Goal: Task Accomplishment & Management: Manage account settings

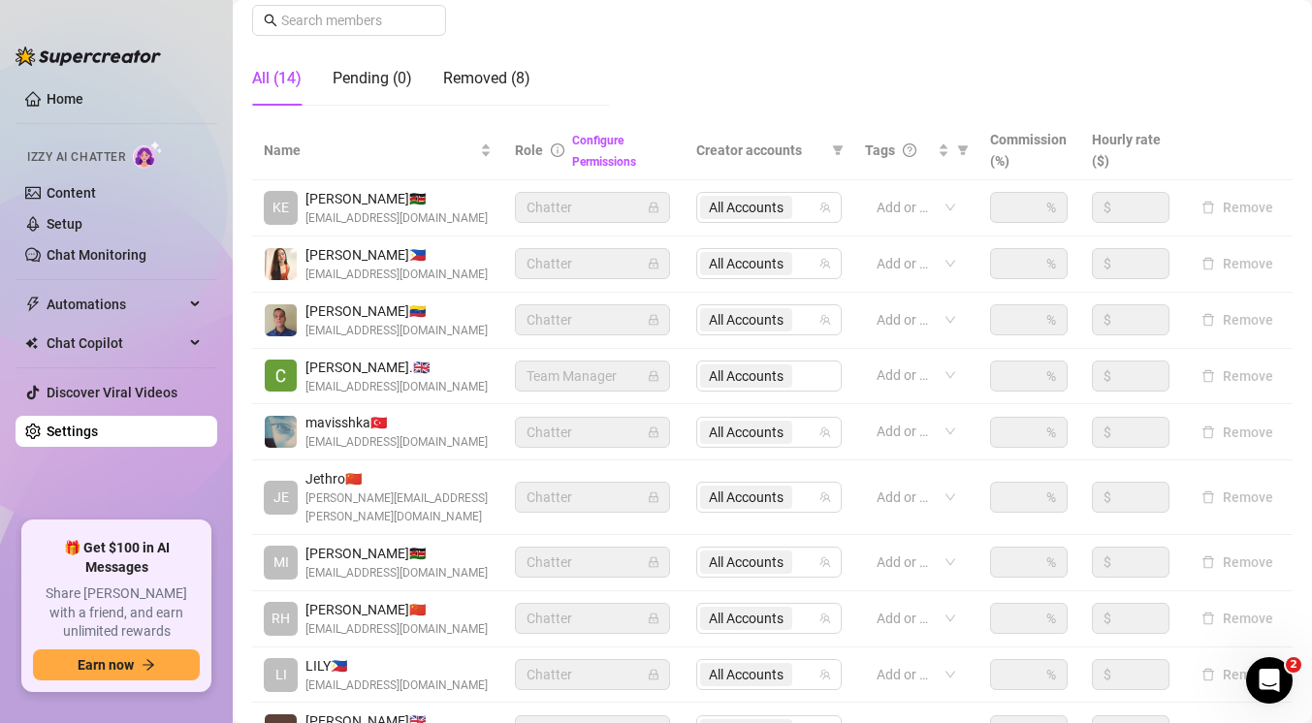
scroll to position [316, 0]
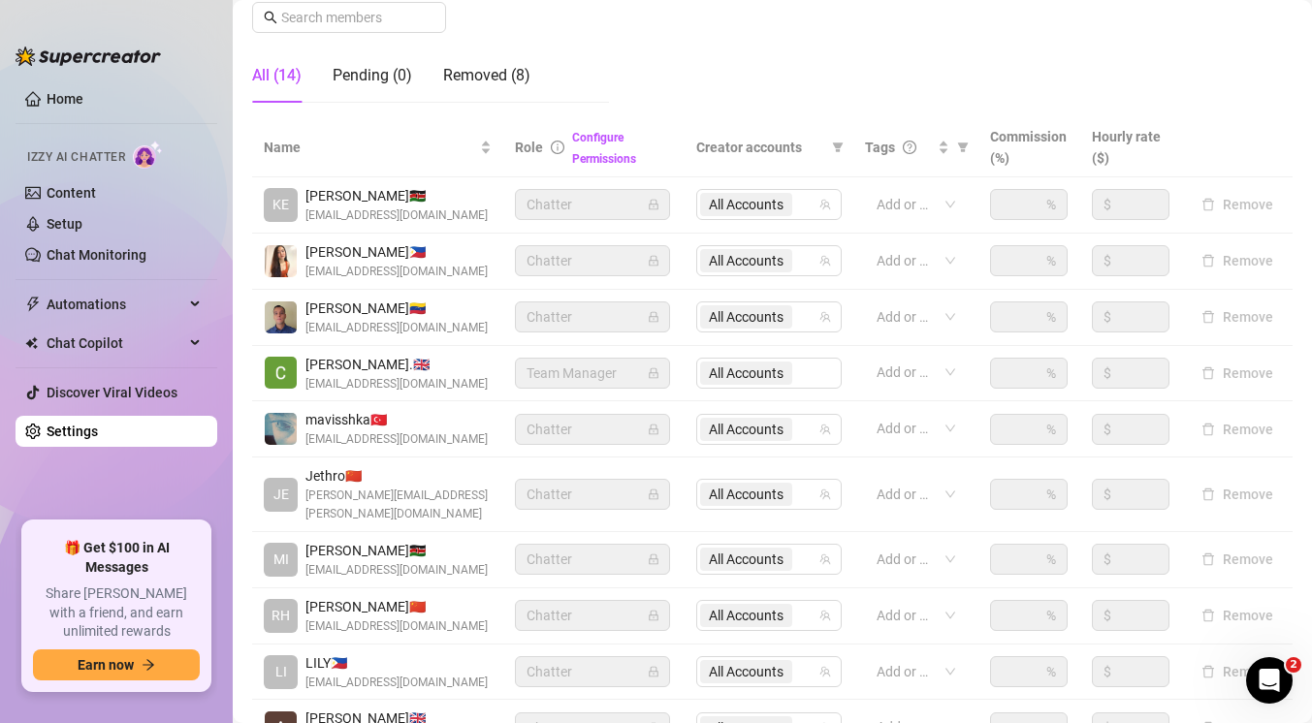
click at [338, 329] on span "[EMAIL_ADDRESS][DOMAIN_NAME]" at bounding box center [396, 328] width 182 height 18
click at [330, 302] on span "[PERSON_NAME] 🇻🇪" at bounding box center [396, 308] width 182 height 21
click at [274, 317] on img at bounding box center [281, 318] width 32 height 32
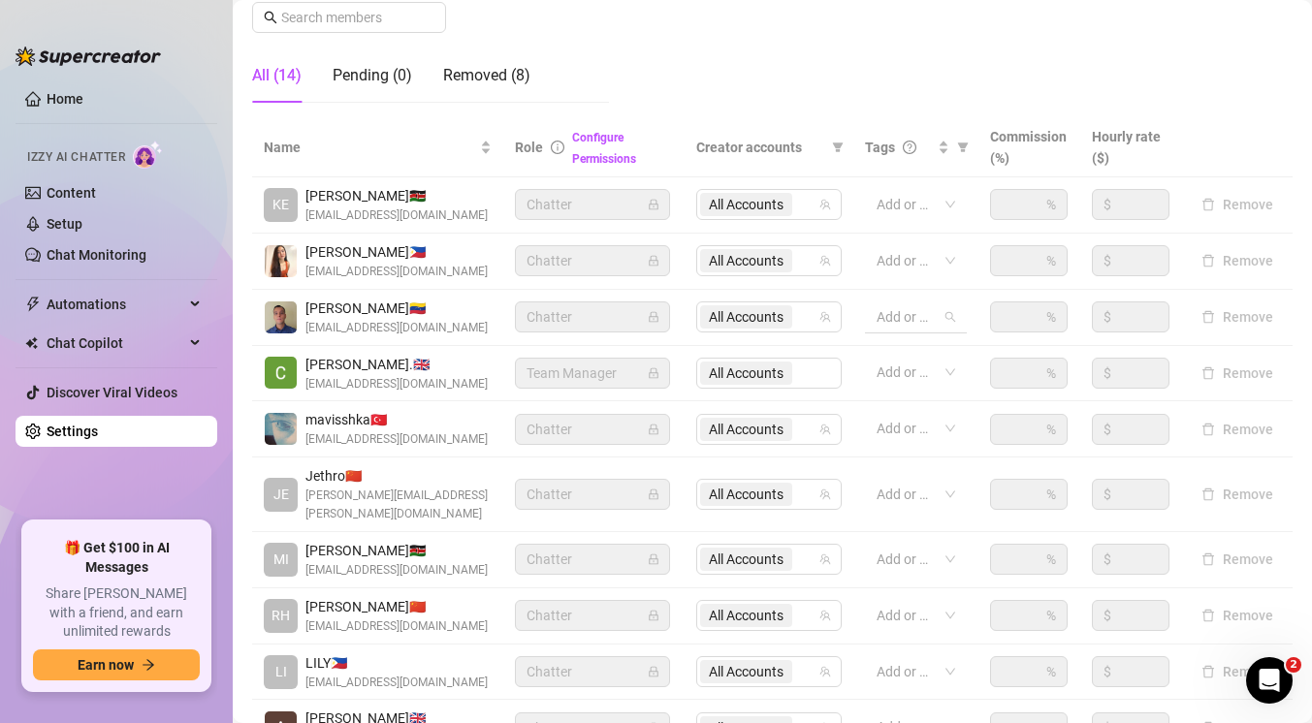
click at [950, 315] on div "Add or enter new" at bounding box center [916, 317] width 102 height 31
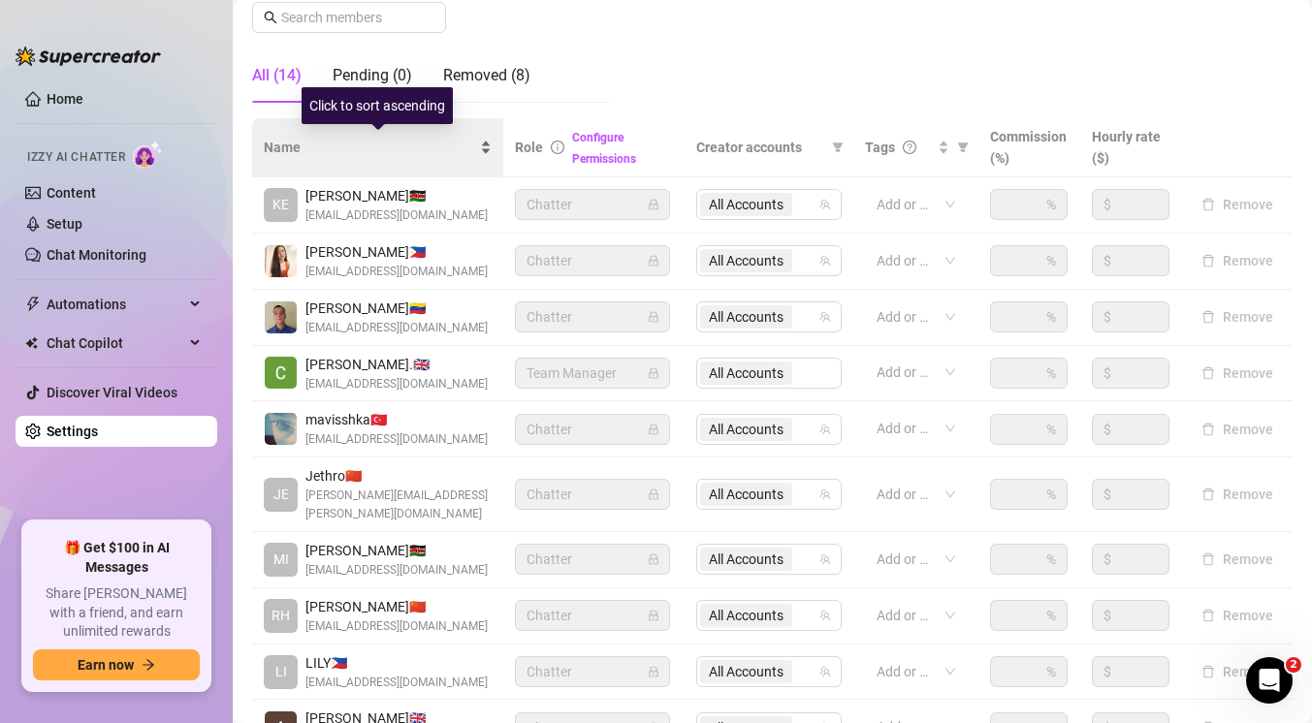
click at [486, 151] on div "Name" at bounding box center [378, 147] width 228 height 21
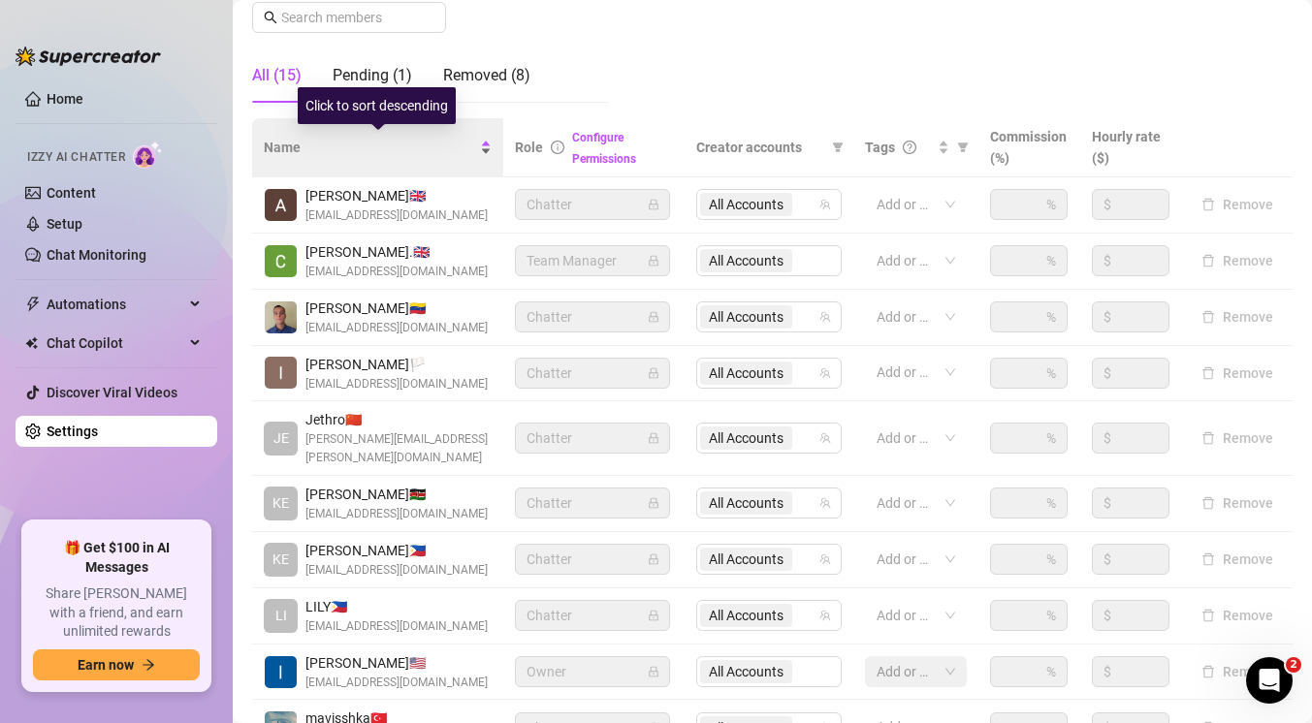
click at [486, 151] on div "Name" at bounding box center [378, 147] width 228 height 21
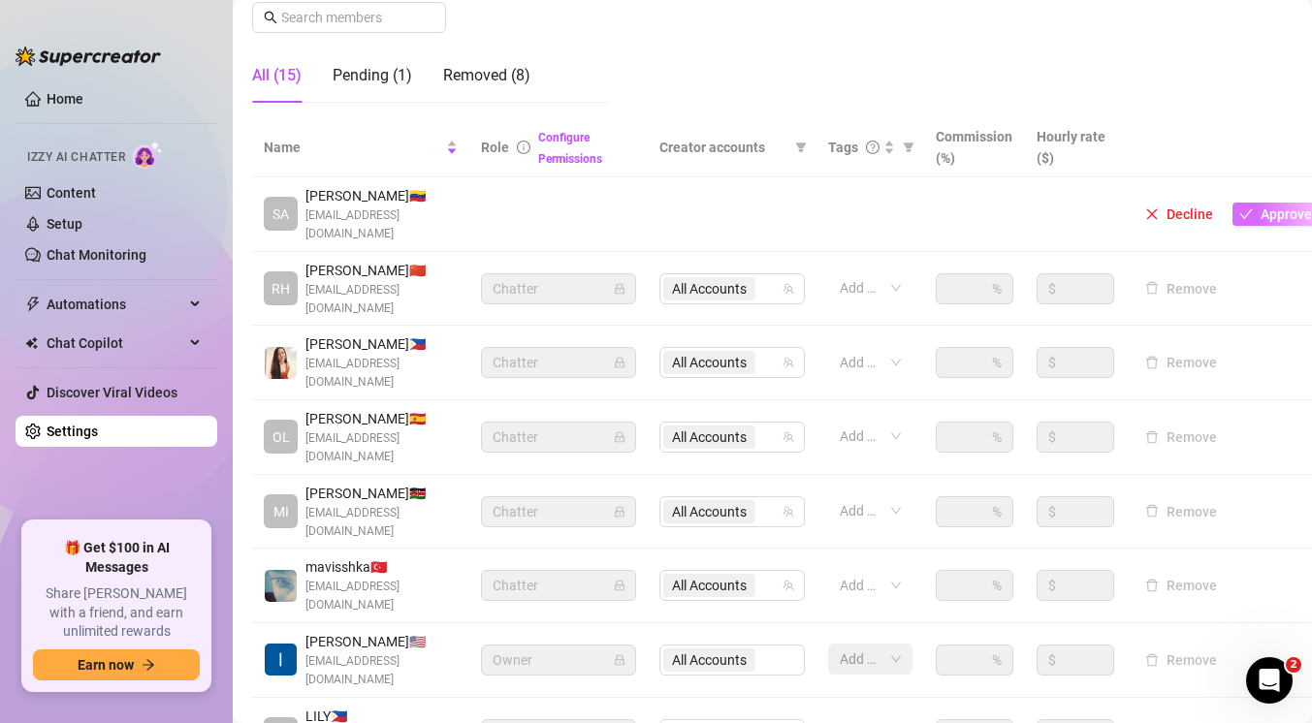
click at [1276, 207] on span "Approve" at bounding box center [1285, 215] width 51 height 16
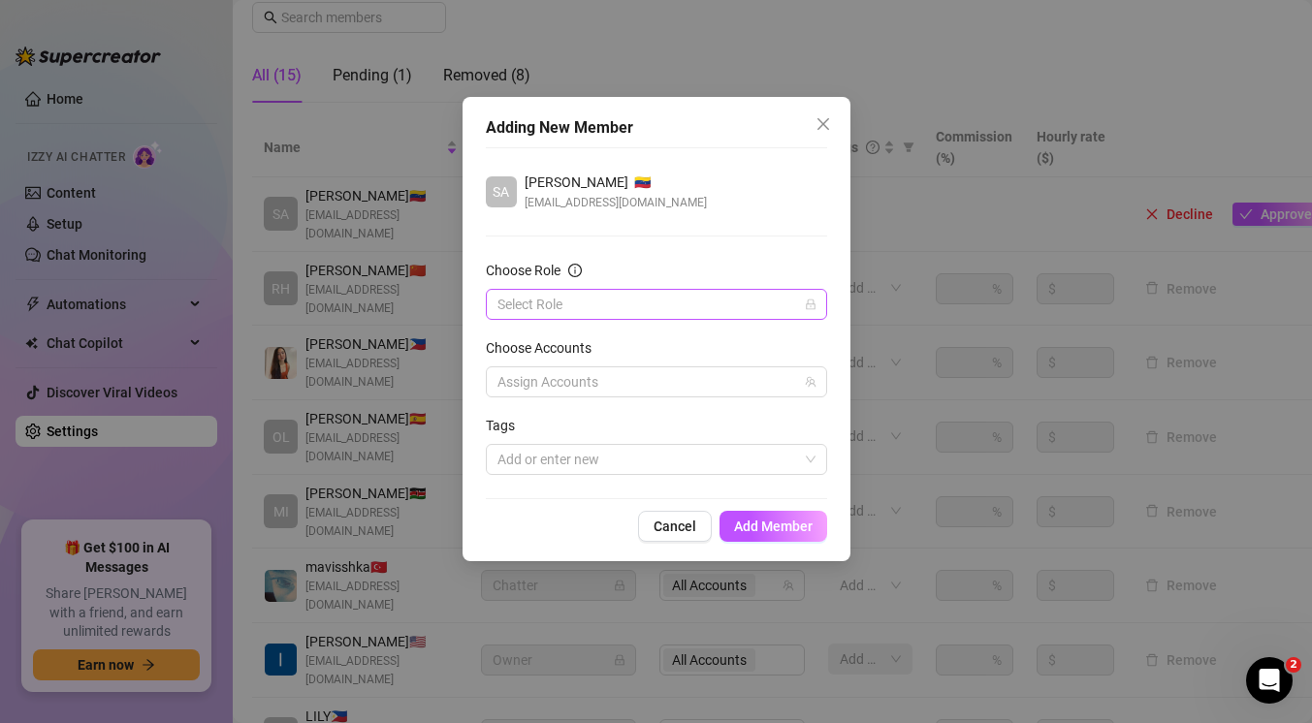
click at [736, 311] on input "Choose Role" at bounding box center [647, 304] width 301 height 29
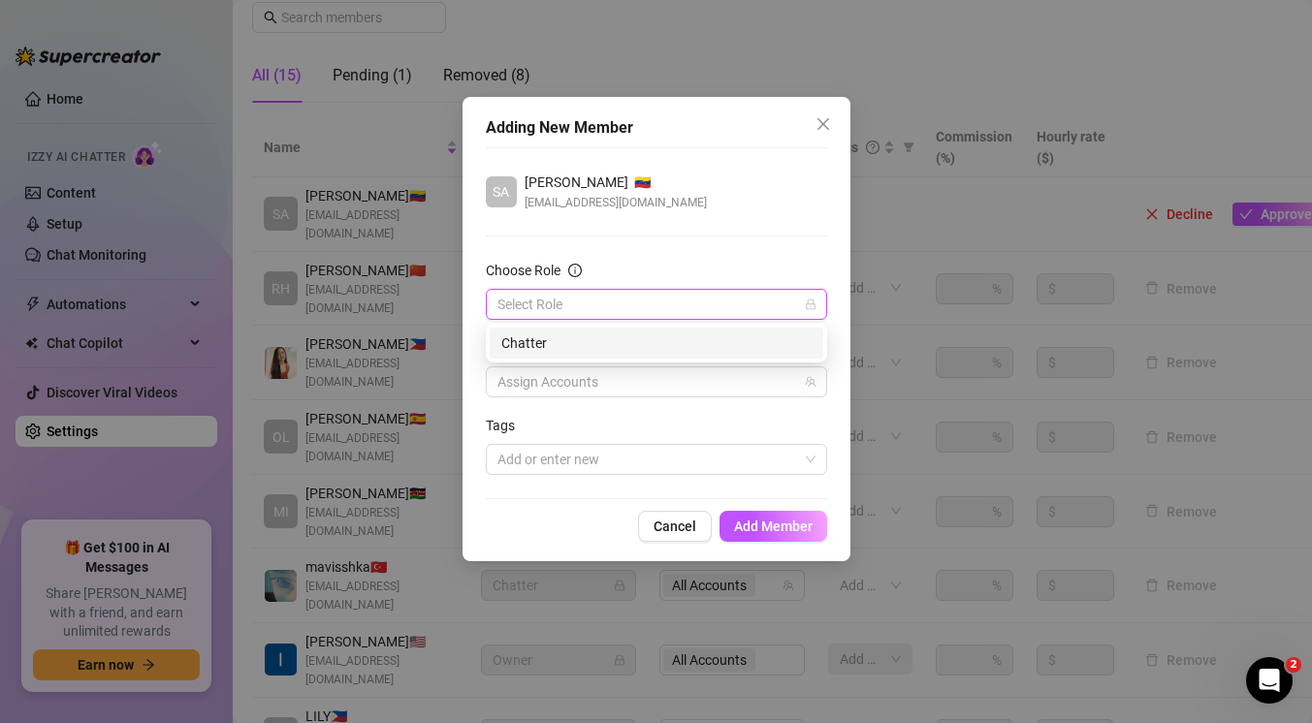
click at [688, 341] on div "Chatter" at bounding box center [656, 343] width 310 height 21
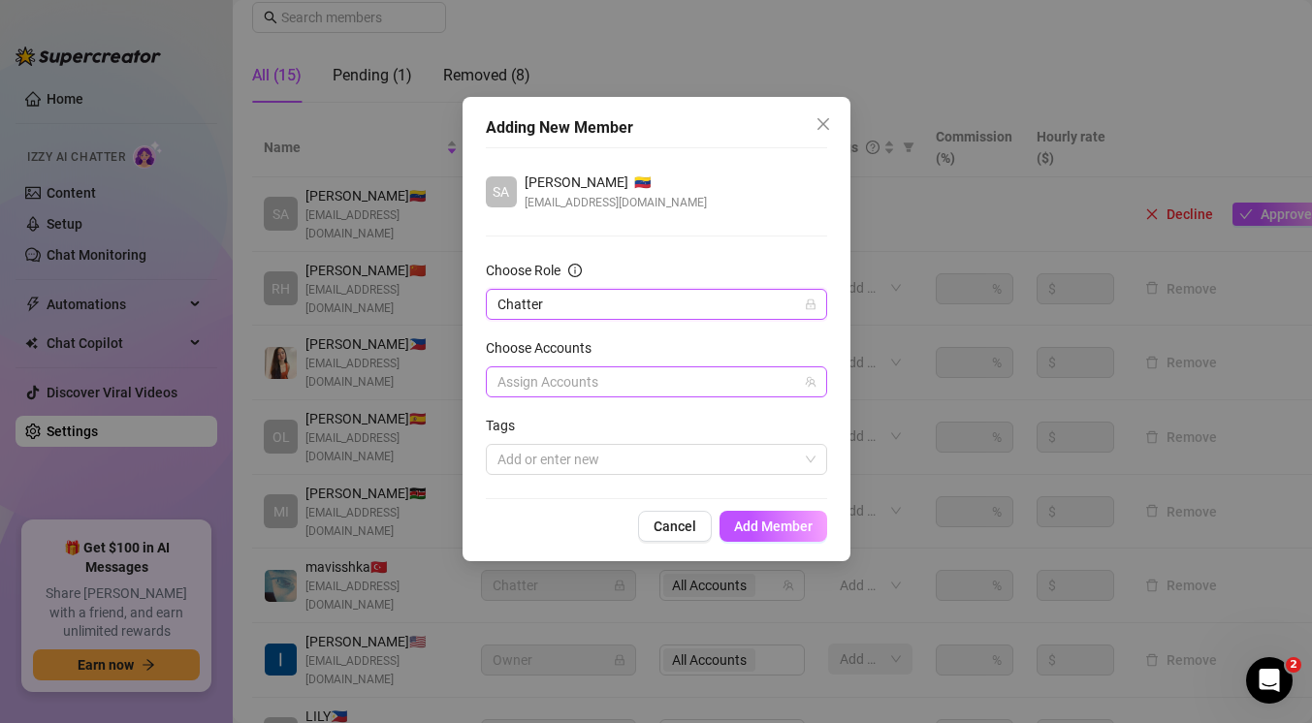
click at [687, 396] on div "Assign Accounts" at bounding box center [656, 381] width 341 height 31
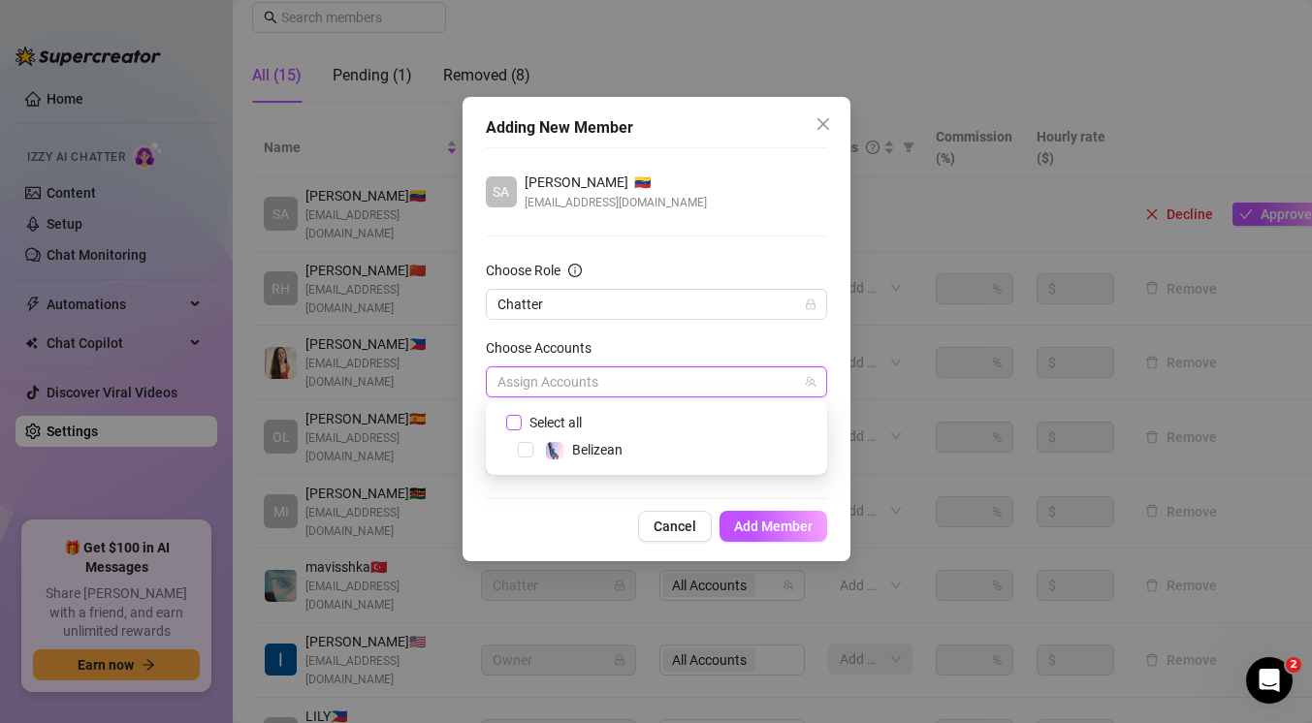
click at [562, 426] on span "Select all" at bounding box center [556, 422] width 68 height 21
click at [520, 426] on input "Select all" at bounding box center [513, 422] width 14 height 14
checkbox input "true"
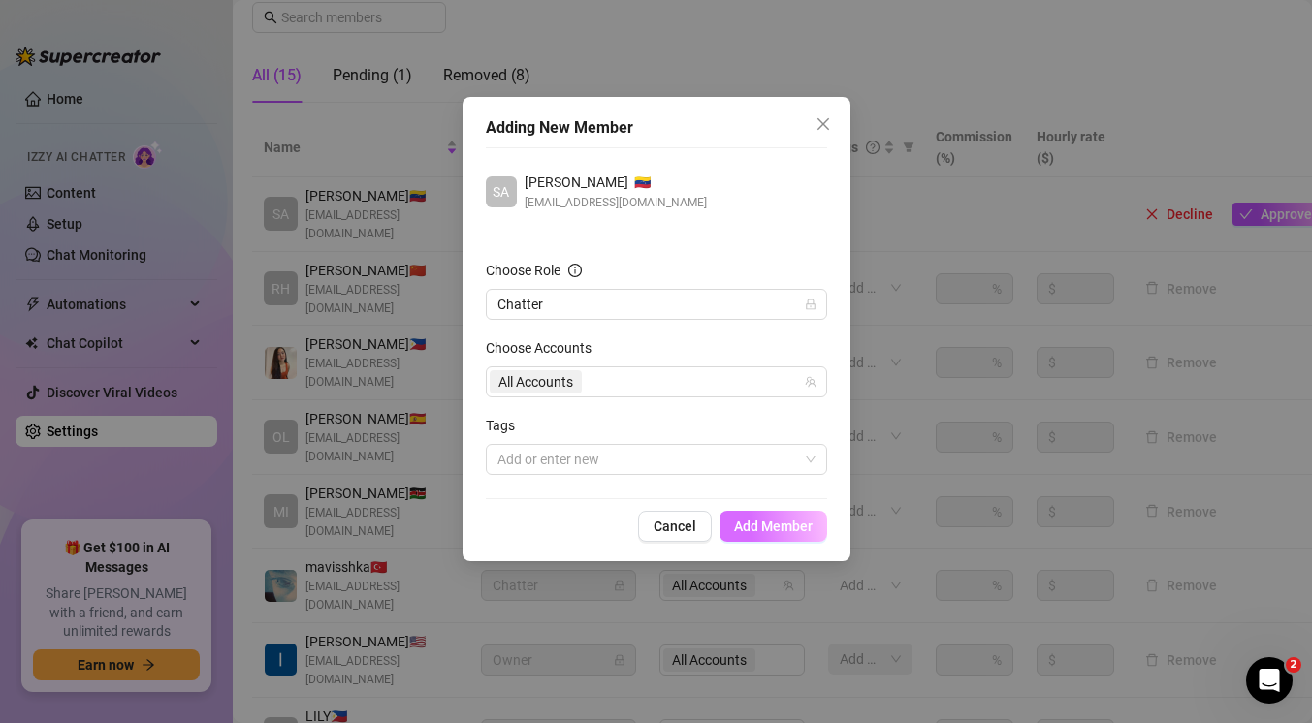
click at [783, 527] on span "Add Member" at bounding box center [773, 527] width 79 height 16
